Goal: Task Accomplishment & Management: Use online tool/utility

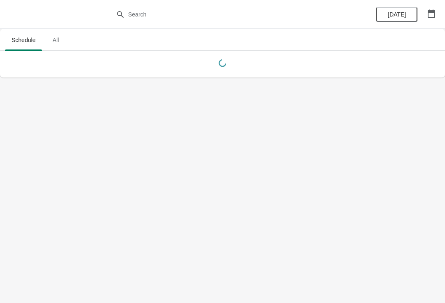
click at [56, 40] on span "All" at bounding box center [55, 40] width 21 height 15
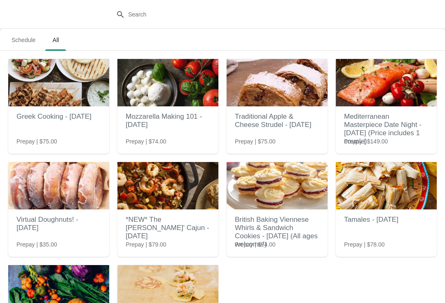
click at [28, 37] on span "Schedule" at bounding box center [23, 40] width 37 height 15
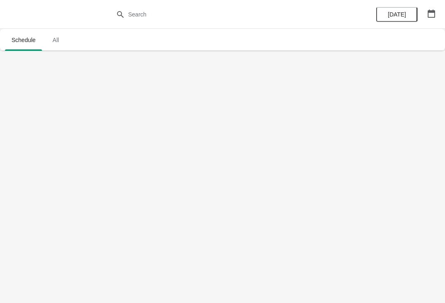
click at [58, 39] on span "All" at bounding box center [55, 40] width 21 height 15
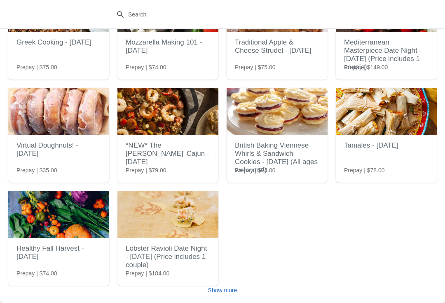
scroll to position [75, 0]
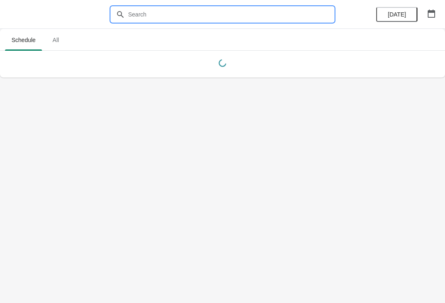
click at [168, 15] on input "text" at bounding box center [231, 14] width 206 height 15
type input "Beef Wellington"
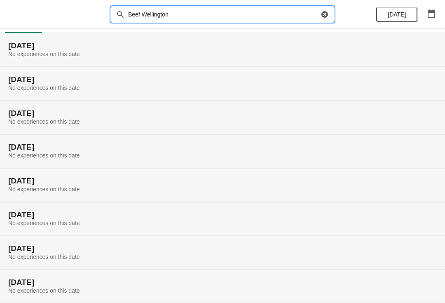
scroll to position [1, 0]
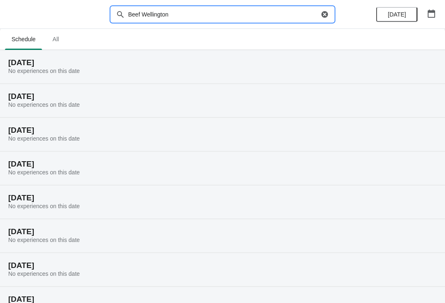
click at [61, 41] on span "All" at bounding box center [55, 39] width 21 height 15
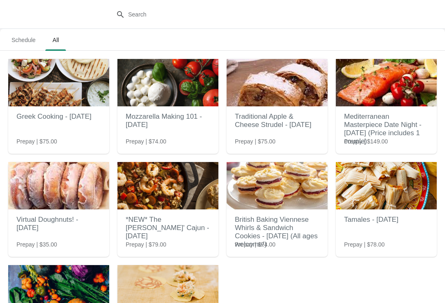
click at [23, 42] on span "Schedule" at bounding box center [23, 40] width 37 height 15
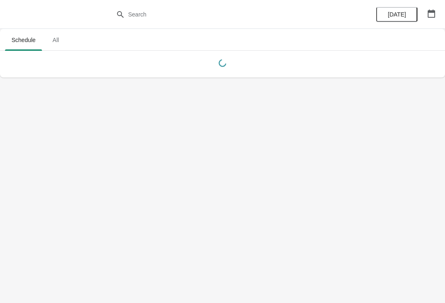
click at [424, 7] on button "button" at bounding box center [431, 13] width 15 height 15
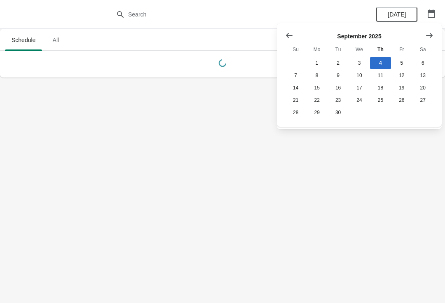
click at [287, 36] on icon "Show previous month, August 2025" at bounding box center [289, 35] width 7 height 5
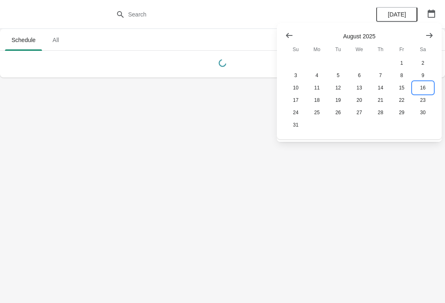
click at [426, 87] on button "16" at bounding box center [422, 88] width 21 height 12
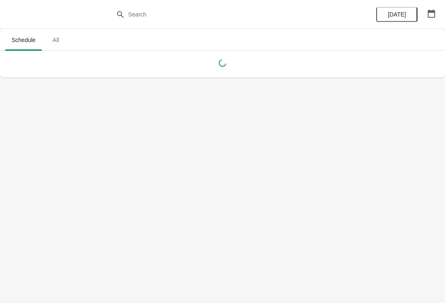
click at [52, 42] on span "All" at bounding box center [55, 40] width 21 height 15
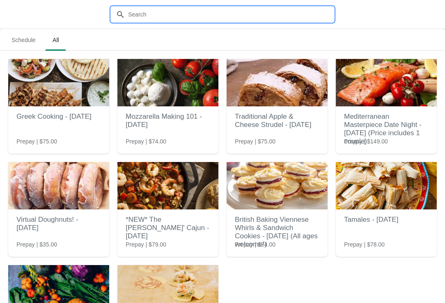
click at [248, 11] on input "text" at bounding box center [231, 14] width 206 height 15
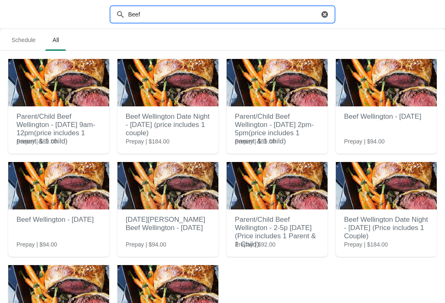
type input "Beef"
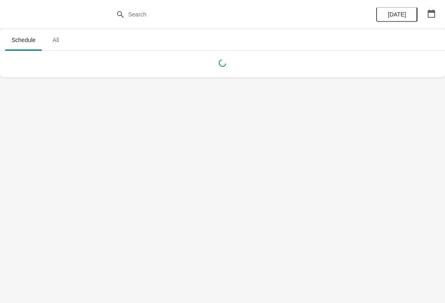
click at [433, 15] on icon "button" at bounding box center [431, 13] width 8 height 8
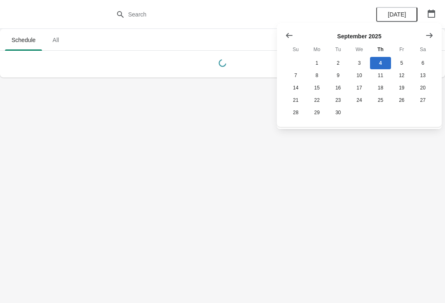
click at [289, 36] on icon "Show previous month, August 2025" at bounding box center [289, 35] width 8 height 8
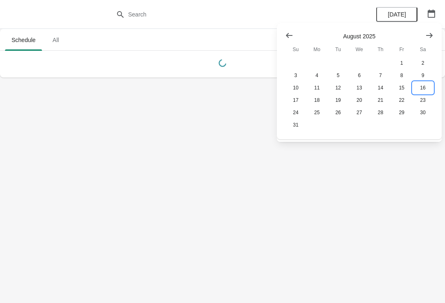
click at [420, 89] on button "16" at bounding box center [422, 88] width 21 height 12
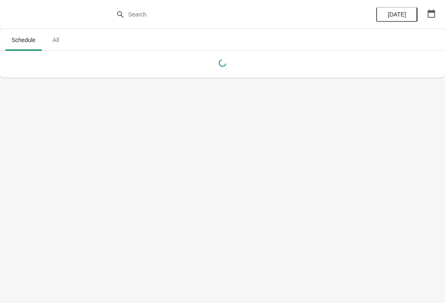
click at [394, 14] on span "[DATE]" at bounding box center [397, 14] width 18 height 7
click at [60, 41] on span "All" at bounding box center [55, 40] width 21 height 15
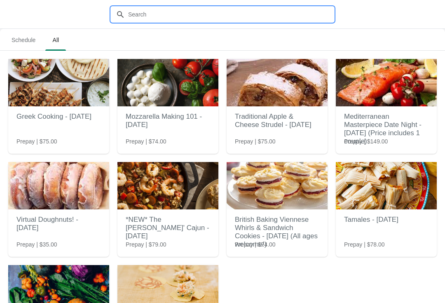
click at [212, 9] on input "text" at bounding box center [231, 14] width 206 height 15
type input "Beef Wellington date night"
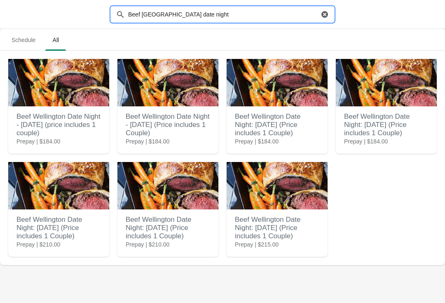
click at [159, 231] on h2 "Beef Wellington Date Night: Saturday, August 16th (Price includes 1 Couple)" at bounding box center [168, 227] width 84 height 33
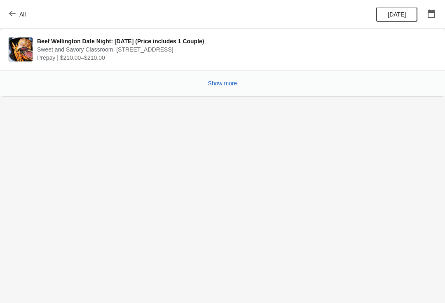
click at [238, 77] on button "Show more" at bounding box center [223, 83] width 36 height 15
click at [223, 84] on span "Show more" at bounding box center [222, 83] width 29 height 7
click at [54, 40] on span "Beef Wellington Date Night: Saturday, August 16th (Price includes 1 Couple)" at bounding box center [234, 41] width 395 height 8
click at [29, 53] on img at bounding box center [21, 49] width 24 height 24
click at [30, 57] on img at bounding box center [21, 49] width 24 height 24
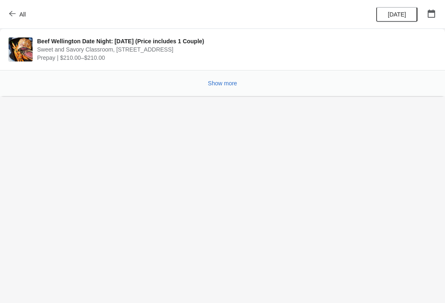
click at [57, 46] on span "Sweet and Savory Classroom, 45 E Main St Ste 112, Chattanooga, TN 37408, USA" at bounding box center [234, 49] width 395 height 8
click at [123, 40] on span "Beef Wellington Date Night: Saturday, August 16th (Price includes 1 Couple)" at bounding box center [234, 41] width 395 height 8
click at [143, 48] on span "Sweet and Savory Classroom, 45 E Main St Ste 112, Chattanooga, TN 37408, USA" at bounding box center [234, 49] width 395 height 8
click at [220, 90] on button "Show more" at bounding box center [223, 83] width 36 height 15
click at [214, 78] on button "Show more" at bounding box center [223, 83] width 36 height 15
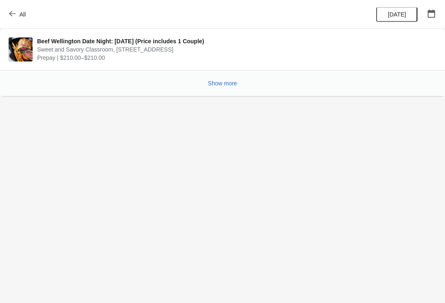
click at [220, 81] on span "Show more" at bounding box center [222, 83] width 29 height 7
click at [222, 82] on span "Show more" at bounding box center [222, 83] width 29 height 7
click at [225, 81] on span "Show more" at bounding box center [222, 83] width 29 height 7
click at [225, 83] on span "Show more" at bounding box center [222, 83] width 29 height 7
click at [223, 82] on span "Show more" at bounding box center [222, 83] width 29 height 7
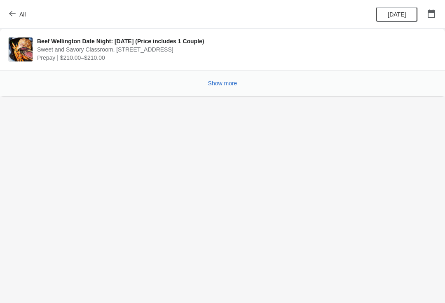
click at [224, 83] on span "Show more" at bounding box center [222, 83] width 29 height 7
click at [223, 82] on span "Show more" at bounding box center [222, 83] width 29 height 7
click at [211, 79] on button "Show more" at bounding box center [223, 83] width 36 height 15
click at [61, 151] on body "All Beef Wellington Date Night: Saturday, August 16th (Price includes 1 Couple)…" at bounding box center [222, 151] width 445 height 303
